Goal: Task Accomplishment & Management: Use online tool/utility

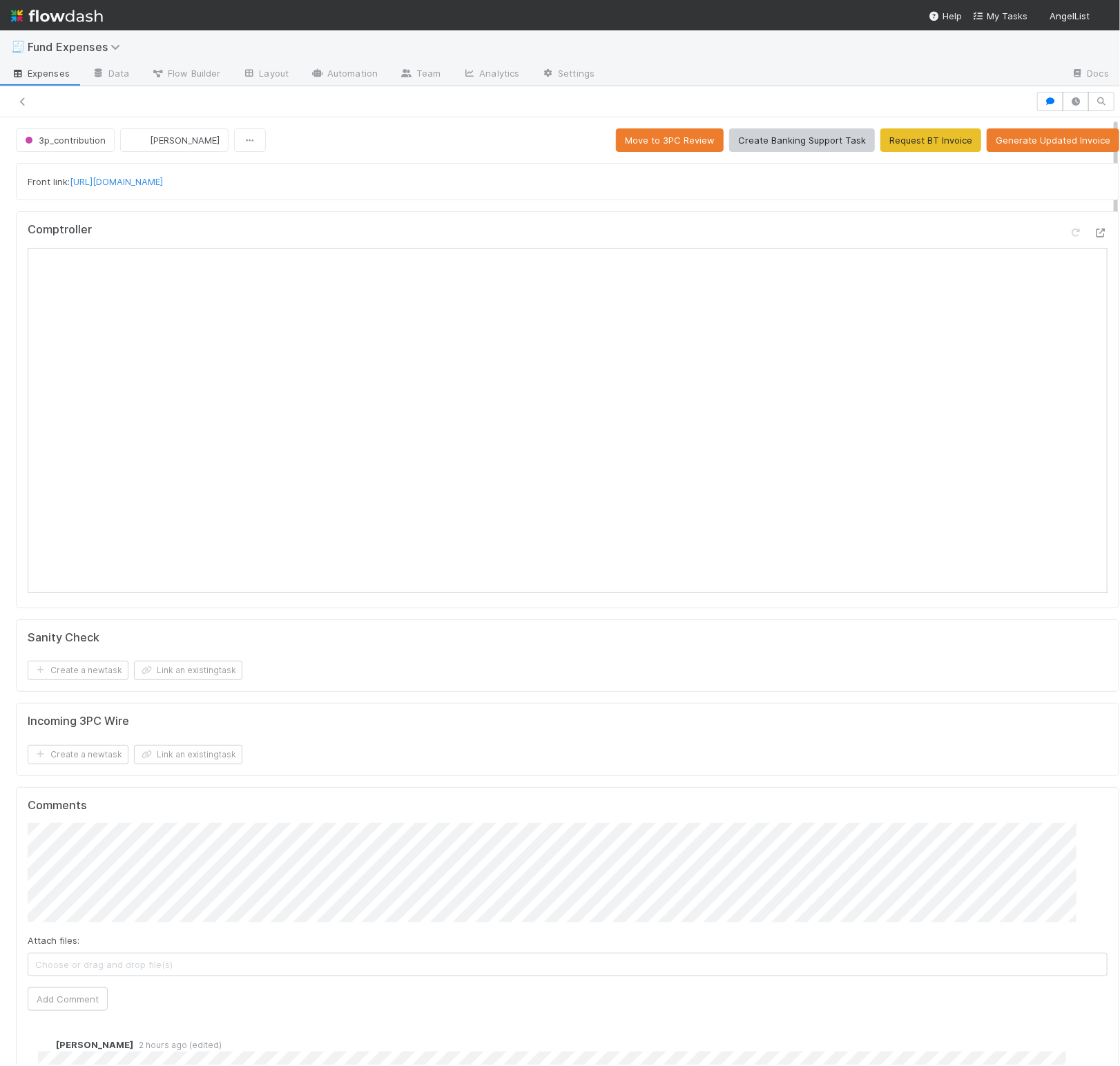
drag, startPoint x: 343, startPoint y: 101, endPoint x: 327, endPoint y: 127, distance: 30.5
click at [343, 101] on div at bounding box center [518, 101] width 1025 height 20
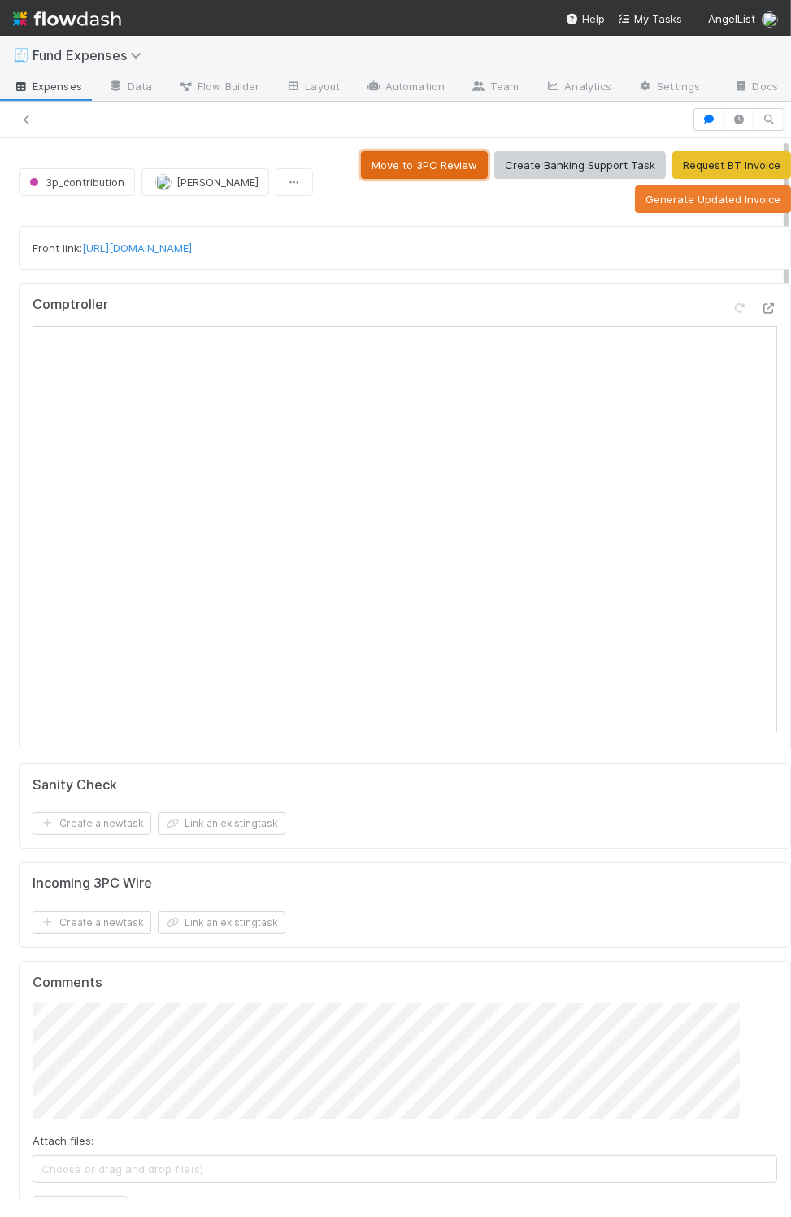
click at [396, 179] on button "Move to 3PC Review" at bounding box center [424, 165] width 127 height 28
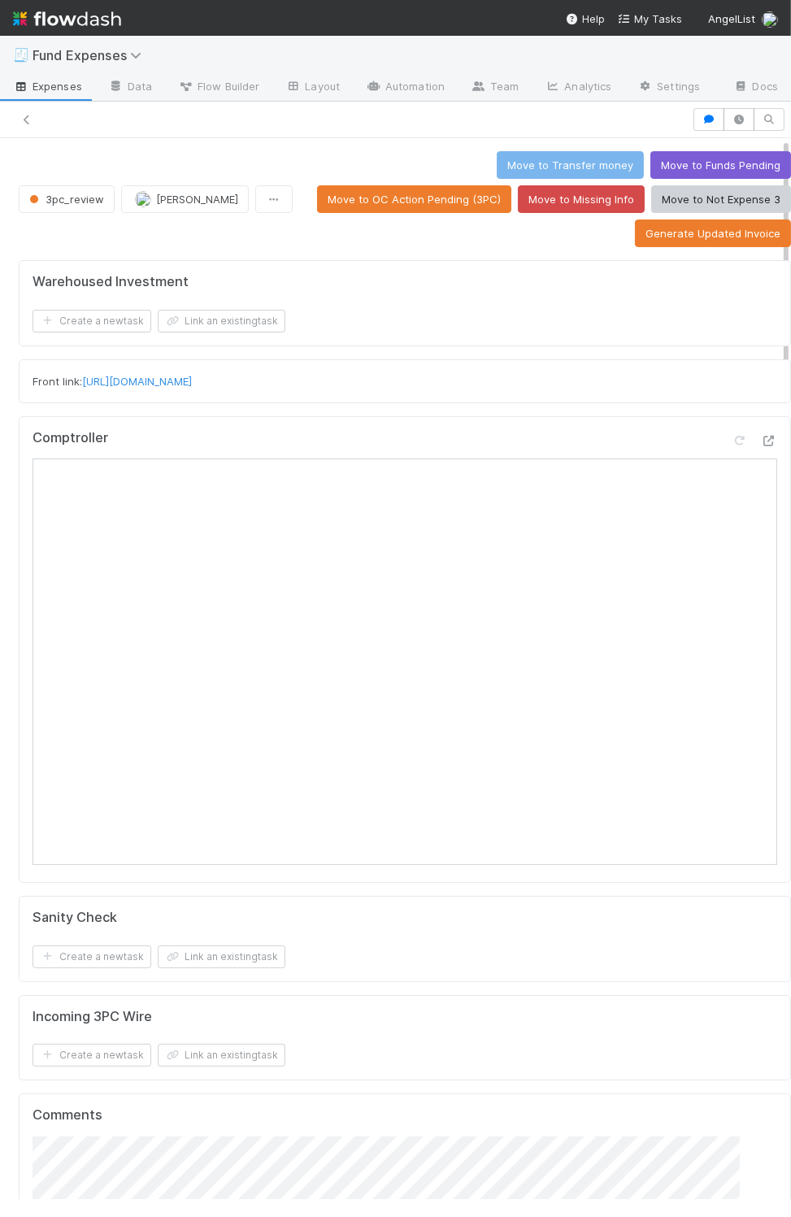
click at [420, 186] on div "Move to Transfer money Move to Funds Pending Move to OC Action Pending (3PC) Mo…" at bounding box center [545, 199] width 492 height 96
drag, startPoint x: 571, startPoint y: 277, endPoint x: 570, endPoint y: 250, distance: 26.8
click at [571, 275] on div "Warehoused Investment Create a new task Link an existing task Front link: [URL]…" at bounding box center [404, 1146] width 785 height 1785
click at [549, 213] on button "Move to Missing Info" at bounding box center [581, 199] width 127 height 28
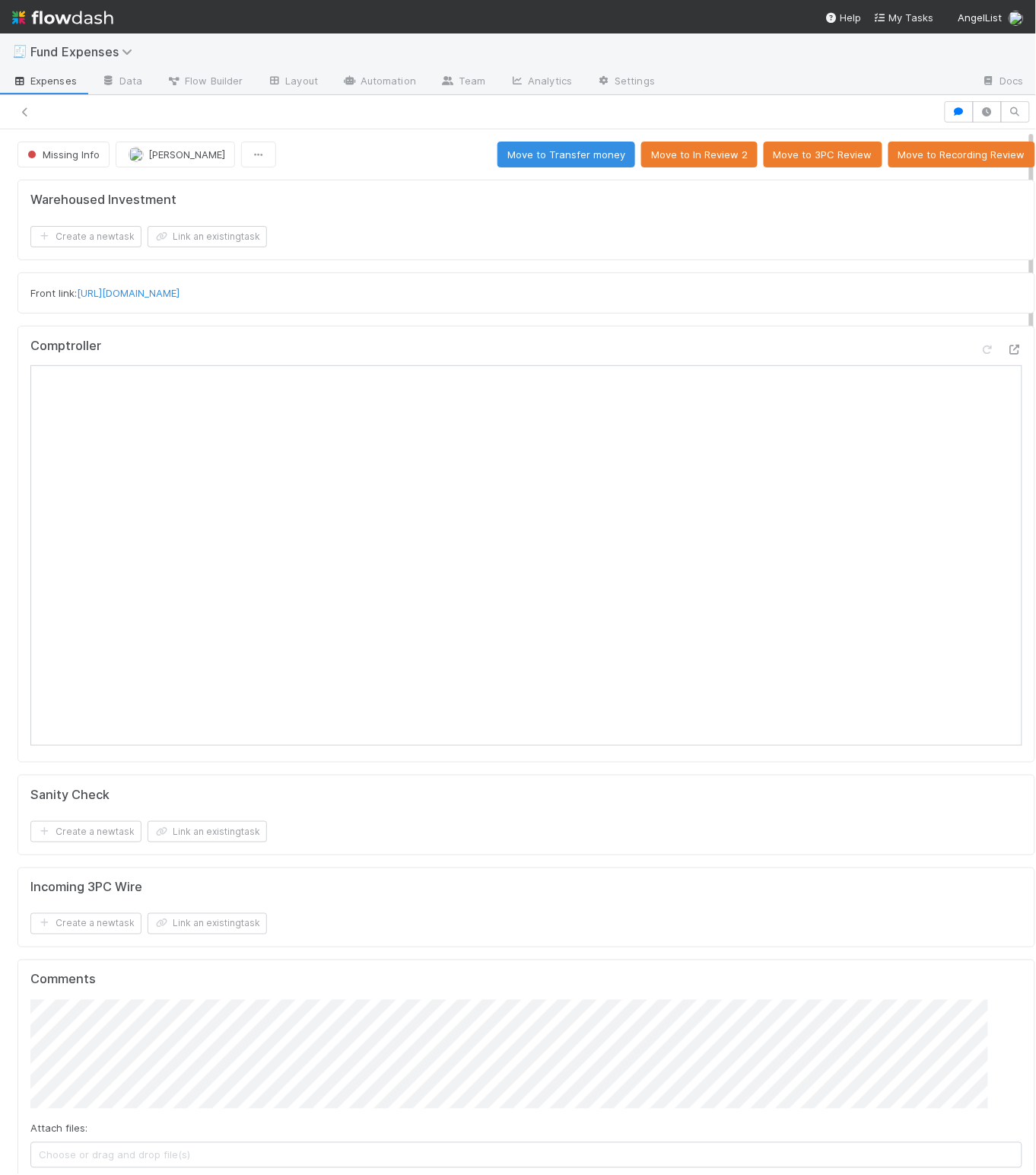
click at [380, 205] on div "Warehoused Investment" at bounding box center [527, 200] width 992 height 15
click at [493, 299] on div "Front link: [URL][DOMAIN_NAME]" at bounding box center [527, 293] width 992 height 15
